Goal: Find specific page/section: Find specific page/section

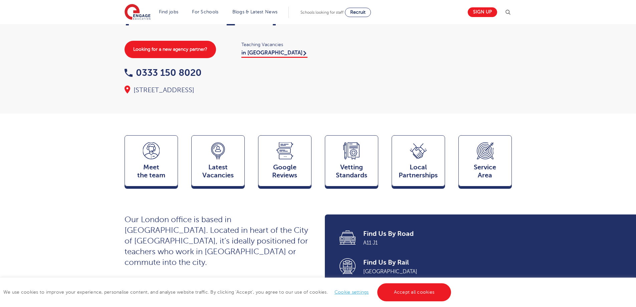
scroll to position [100, 0]
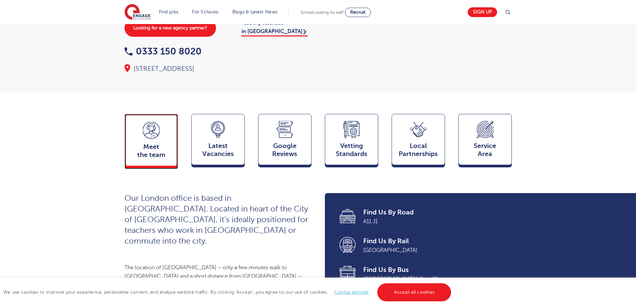
click at [159, 159] on span "Meet the team" at bounding box center [151, 151] width 44 height 16
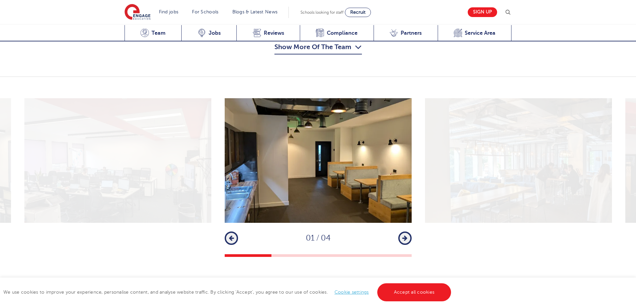
scroll to position [716, 0]
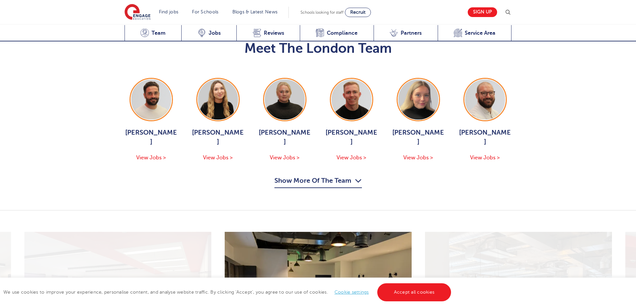
click at [342, 175] on button "Show More Of The Team" at bounding box center [319, 181] width 88 height 13
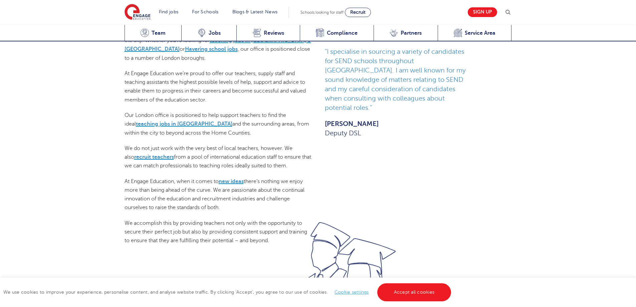
scroll to position [367, 0]
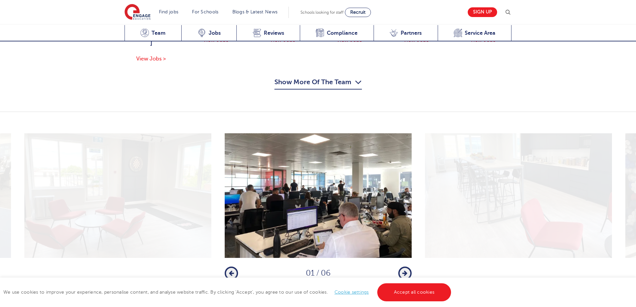
scroll to position [735, 0]
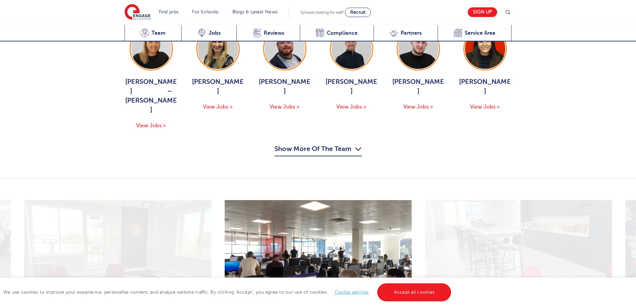
click at [307, 144] on button "Show More Of The Team" at bounding box center [319, 150] width 88 height 13
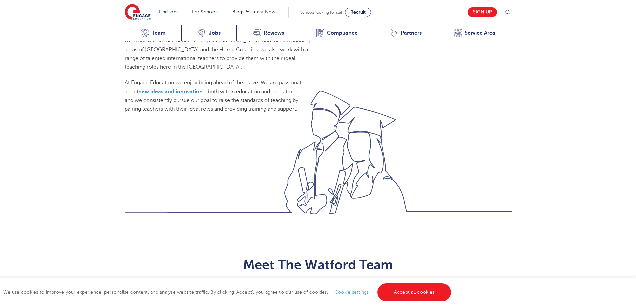
scroll to position [568, 0]
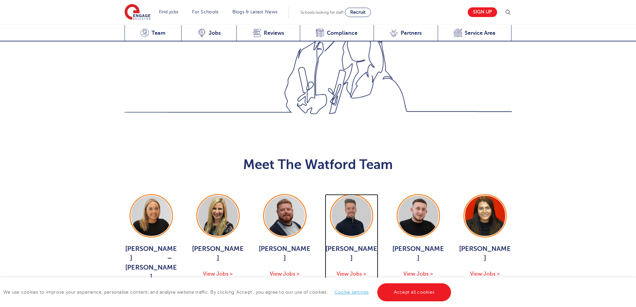
click at [355, 271] on span "View Jobs >" at bounding box center [352, 274] width 30 height 6
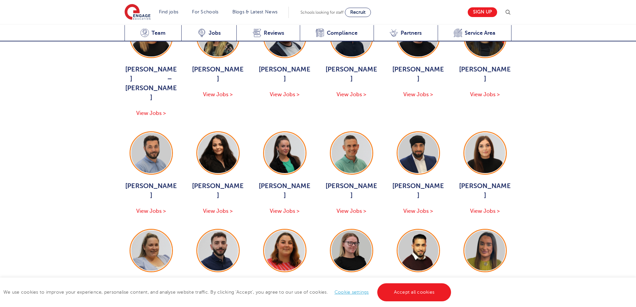
scroll to position [768, 0]
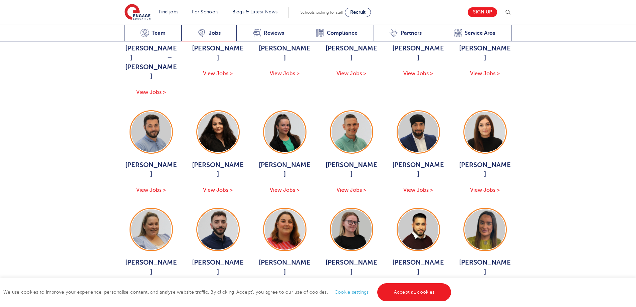
click at [216, 31] on span "Jobs" at bounding box center [215, 33] width 12 height 7
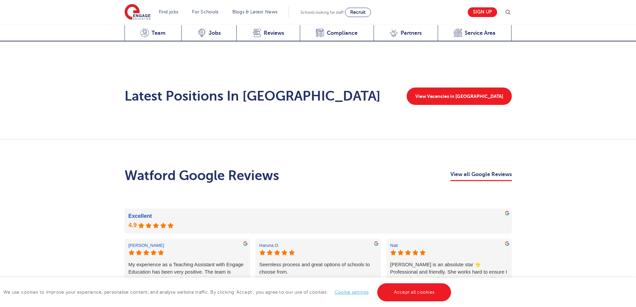
scroll to position [1318, 0]
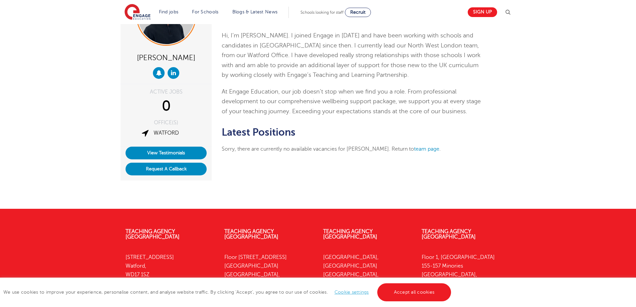
scroll to position [100, 0]
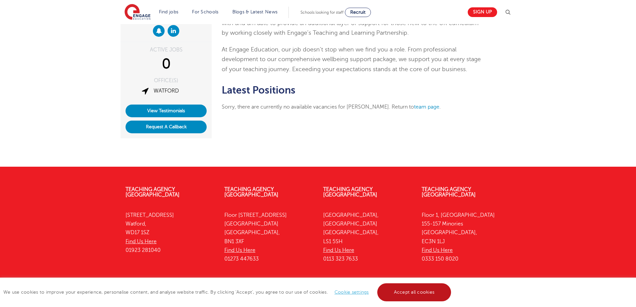
click at [412, 290] on link "Accept all cookies" at bounding box center [414, 292] width 74 height 18
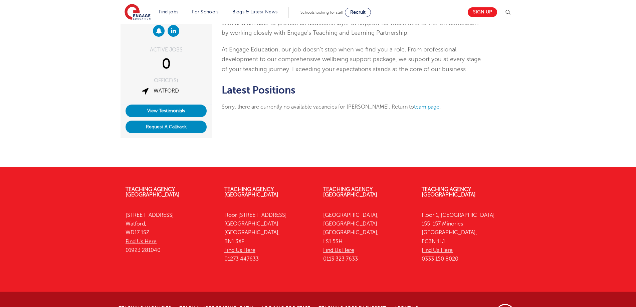
scroll to position [0, 0]
